Goal: Task Accomplishment & Management: Manage account settings

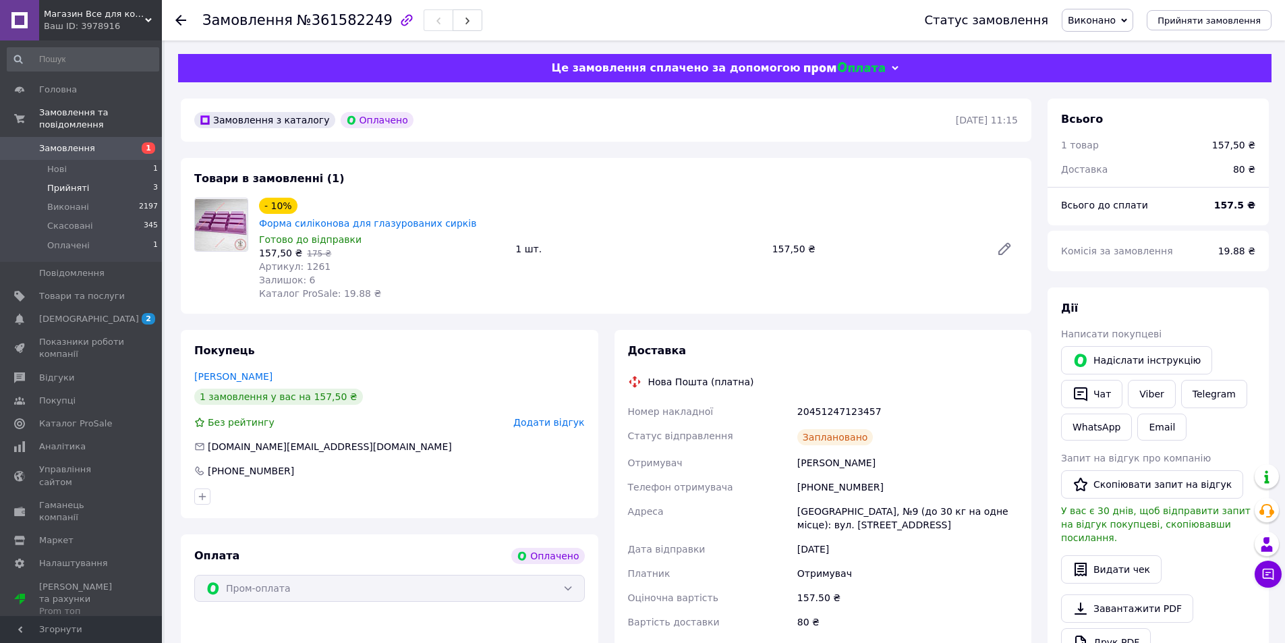
click at [99, 179] on li "Прийняті 3" at bounding box center [83, 188] width 166 height 19
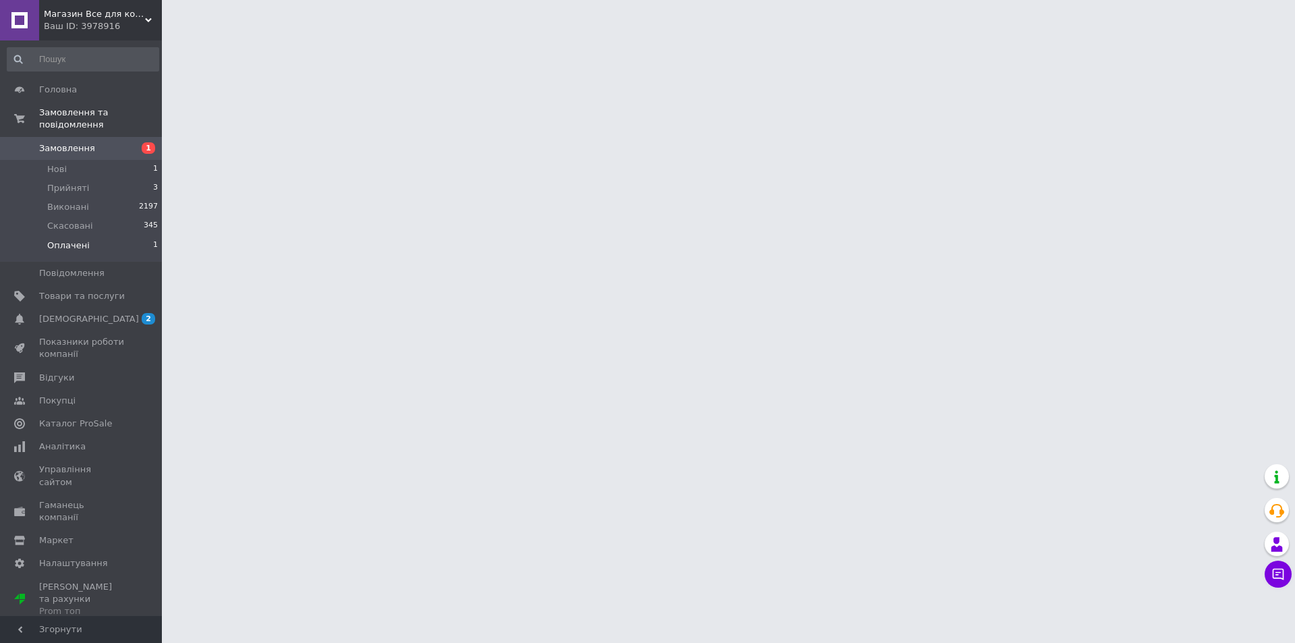
click at [111, 240] on li "Оплачені 1" at bounding box center [83, 249] width 166 height 26
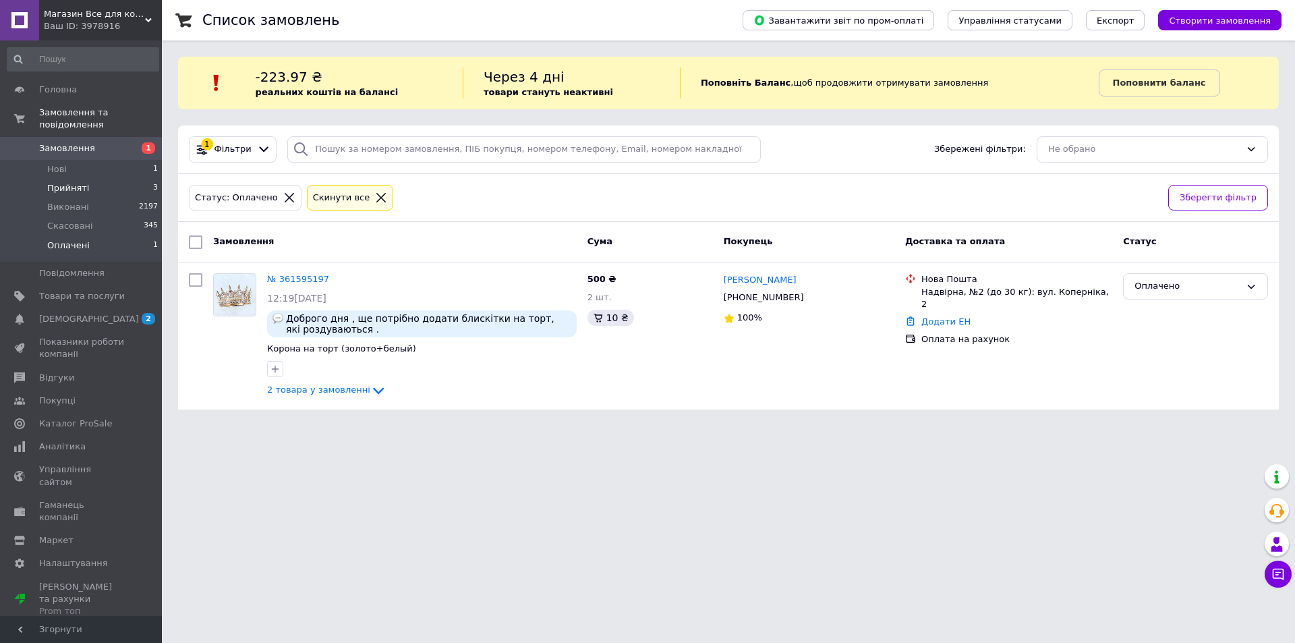
click at [154, 179] on li "Прийняті 3" at bounding box center [83, 188] width 166 height 19
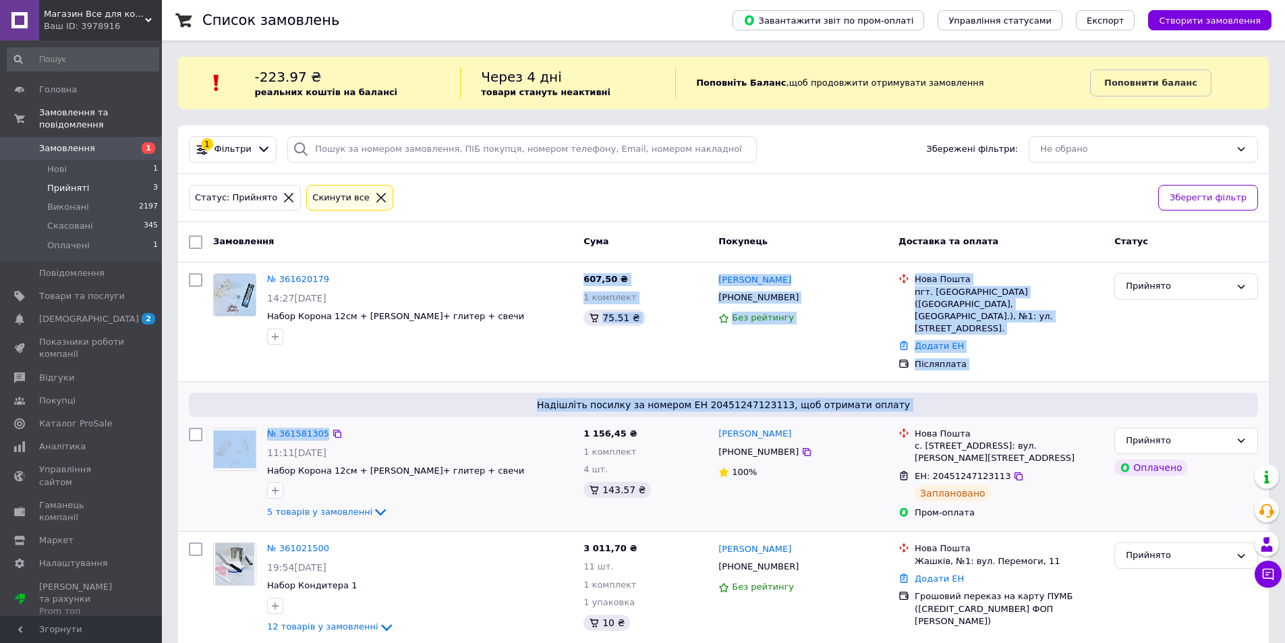
drag, startPoint x: 381, startPoint y: 410, endPoint x: 427, endPoint y: 430, distance: 50.1
click at [402, 420] on div "Замовлення Cума Покупець Доставка та оплата Статус № 361620179 14:27, 12.09.202…" at bounding box center [723, 434] width 1091 height 424
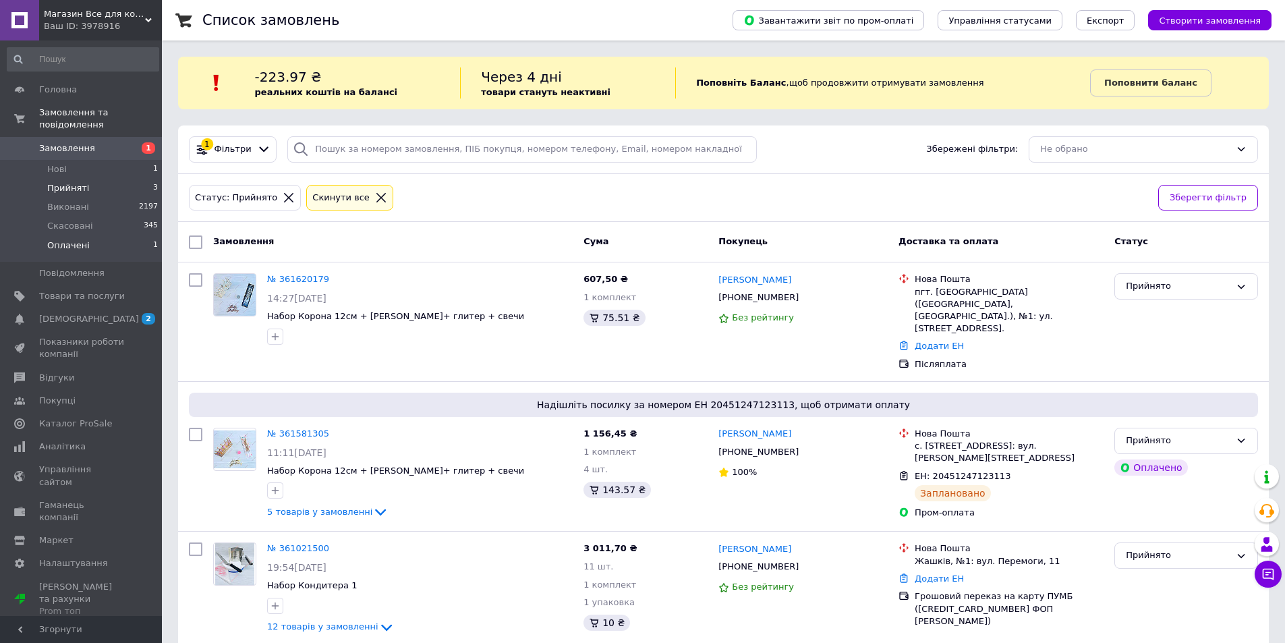
click at [94, 236] on li "Оплачені 1" at bounding box center [83, 249] width 166 height 26
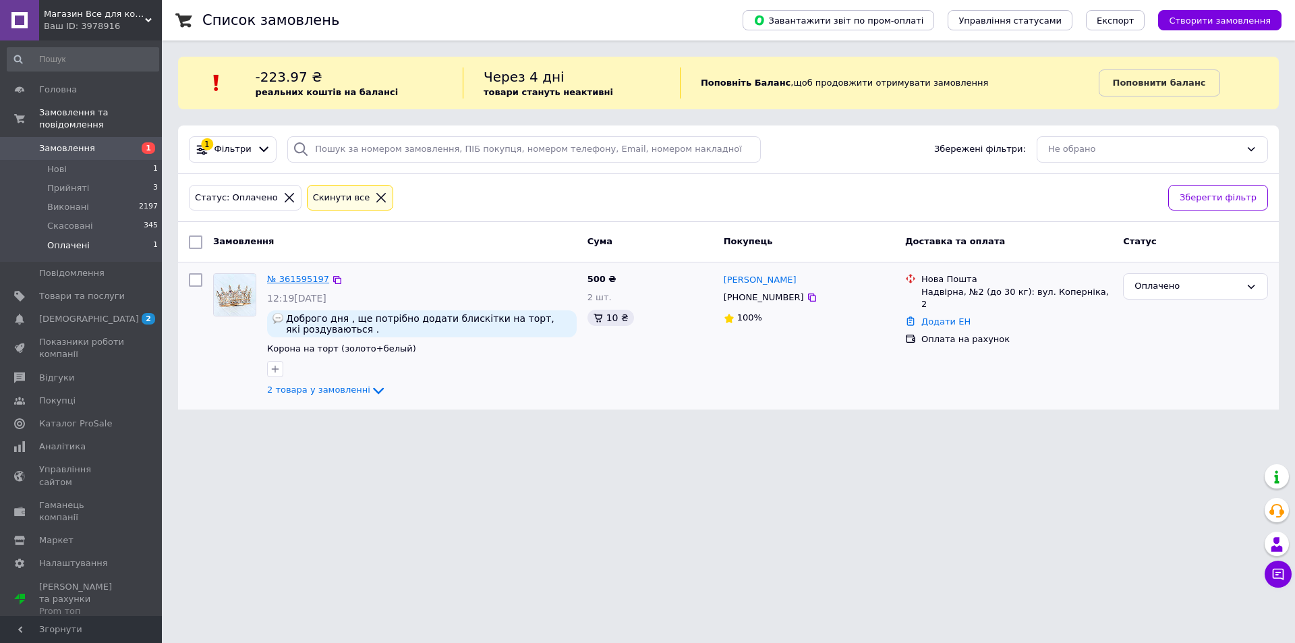
click at [305, 279] on link "№ 361595197" at bounding box center [298, 279] width 62 height 10
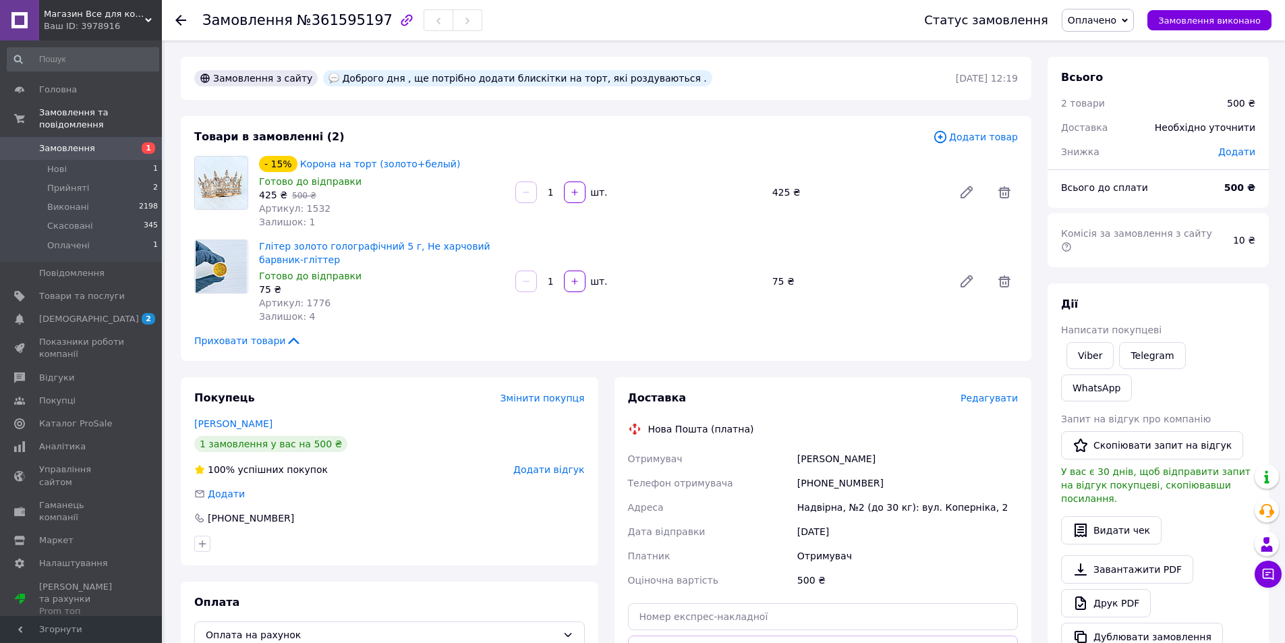
scroll to position [303, 0]
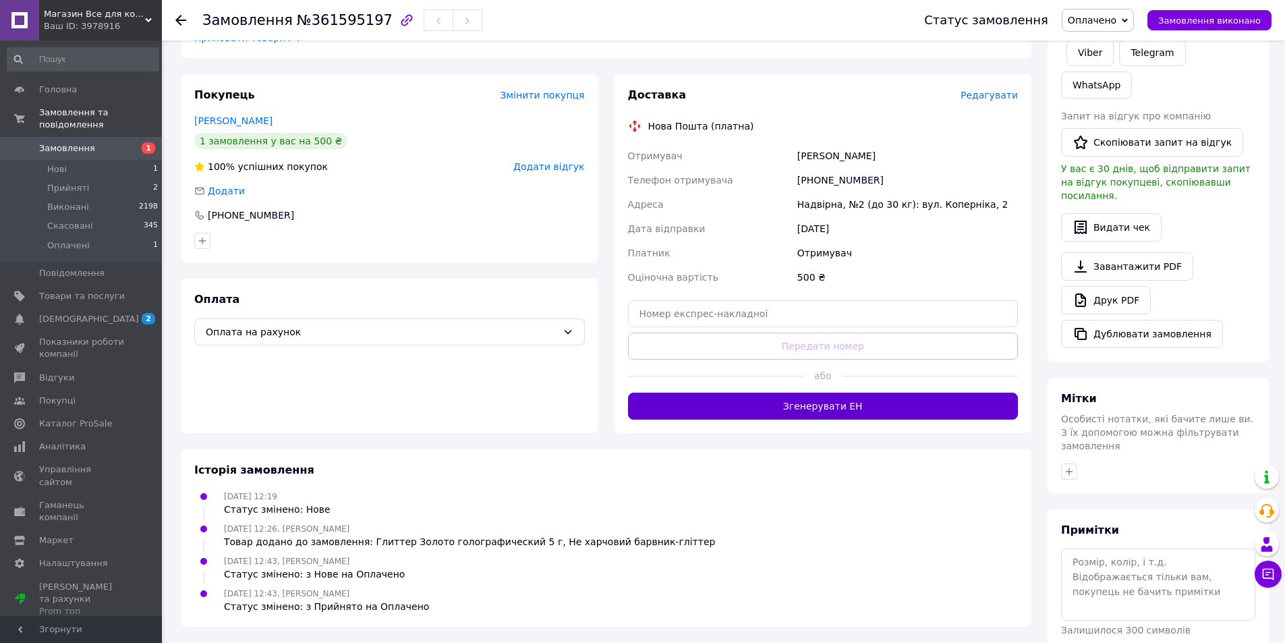
click at [847, 398] on button "Згенерувати ЕН" at bounding box center [823, 406] width 391 height 27
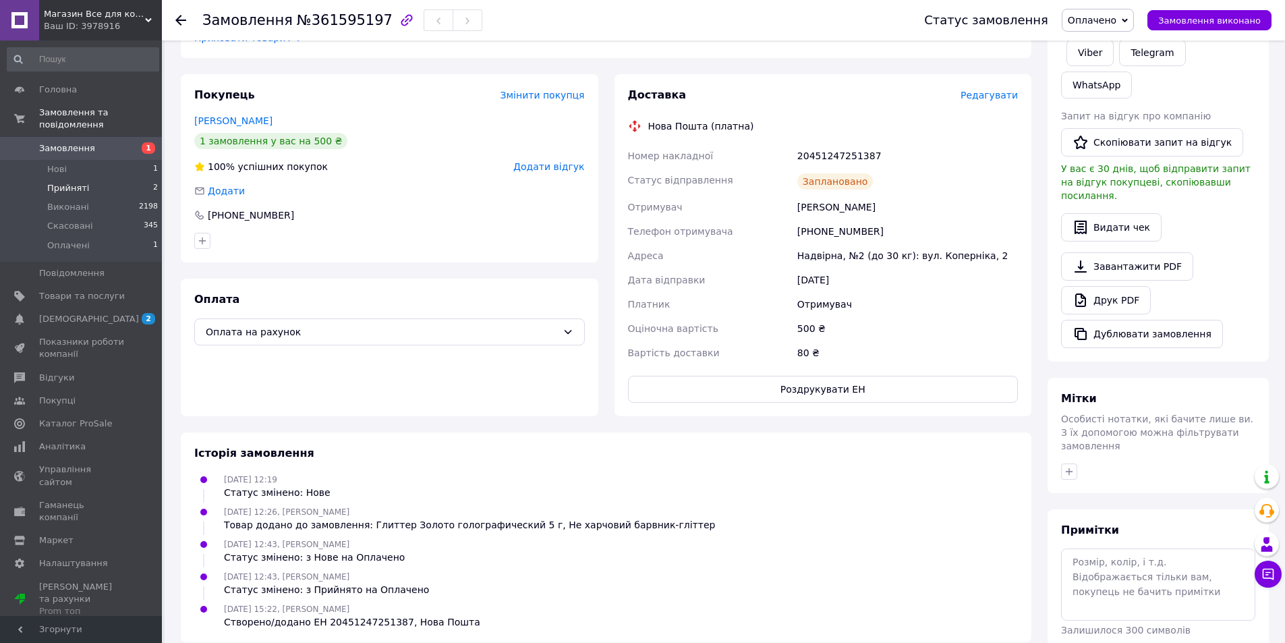
click at [119, 182] on li "Прийняті 2" at bounding box center [83, 188] width 166 height 19
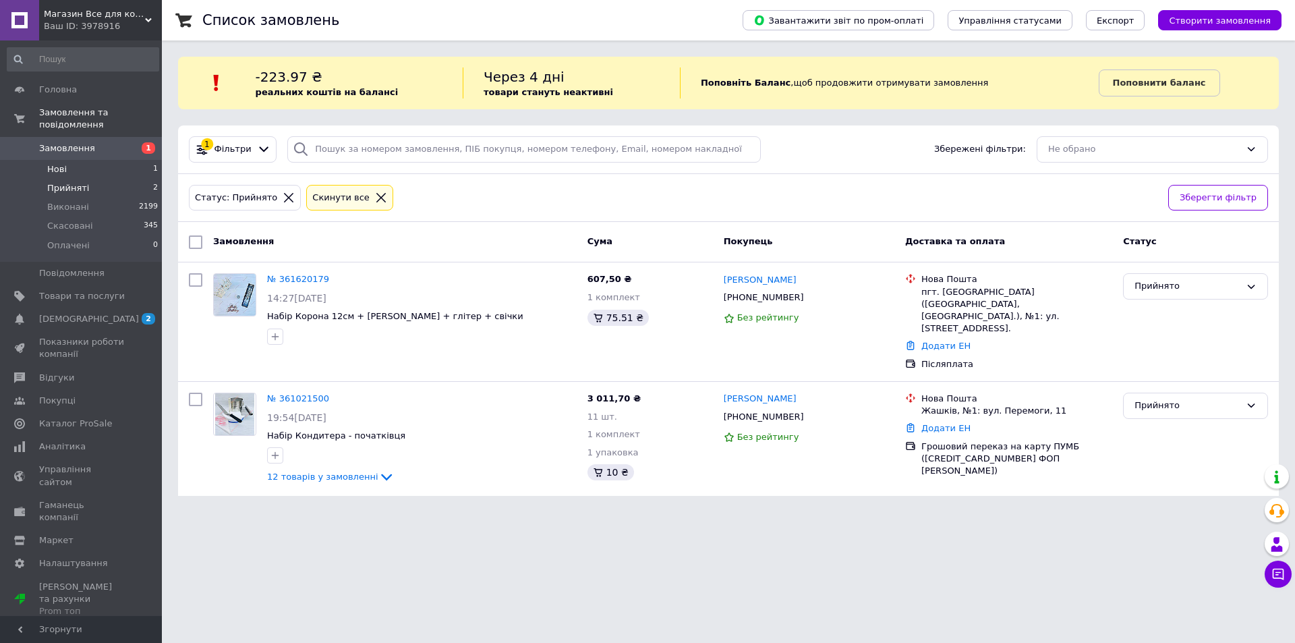
click at [138, 160] on li "Нові 1" at bounding box center [83, 169] width 166 height 19
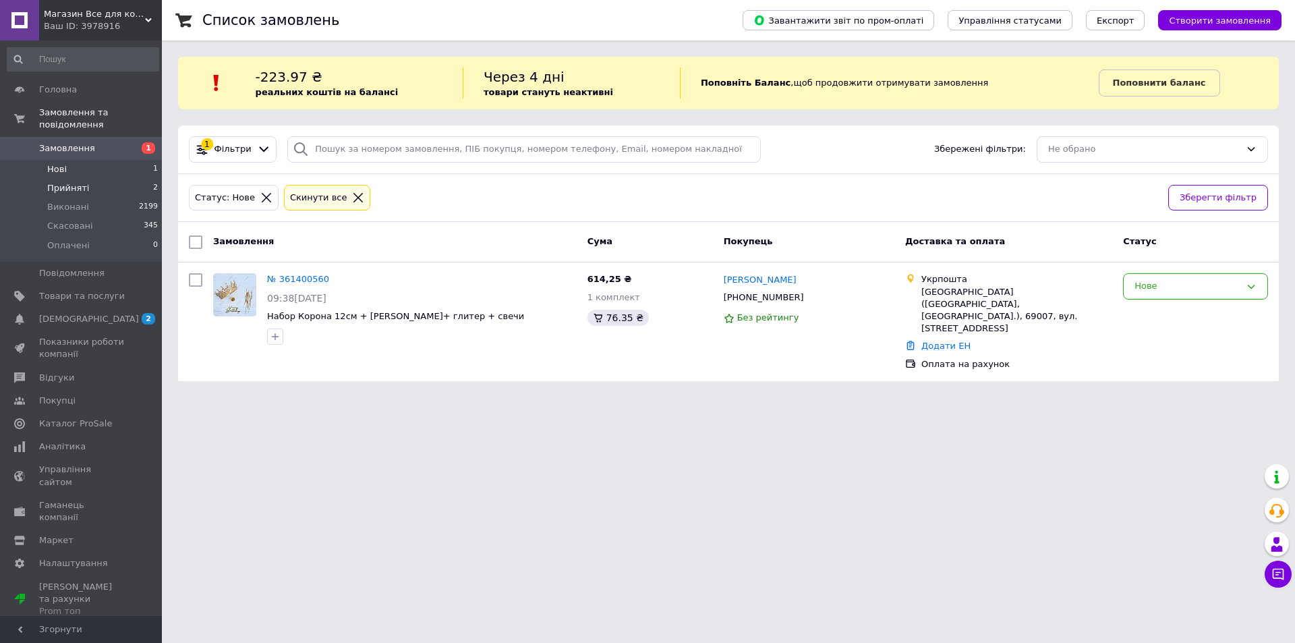
click at [134, 181] on li "Прийняті 2" at bounding box center [83, 188] width 166 height 19
